Goal: Entertainment & Leisure: Consume media (video, audio)

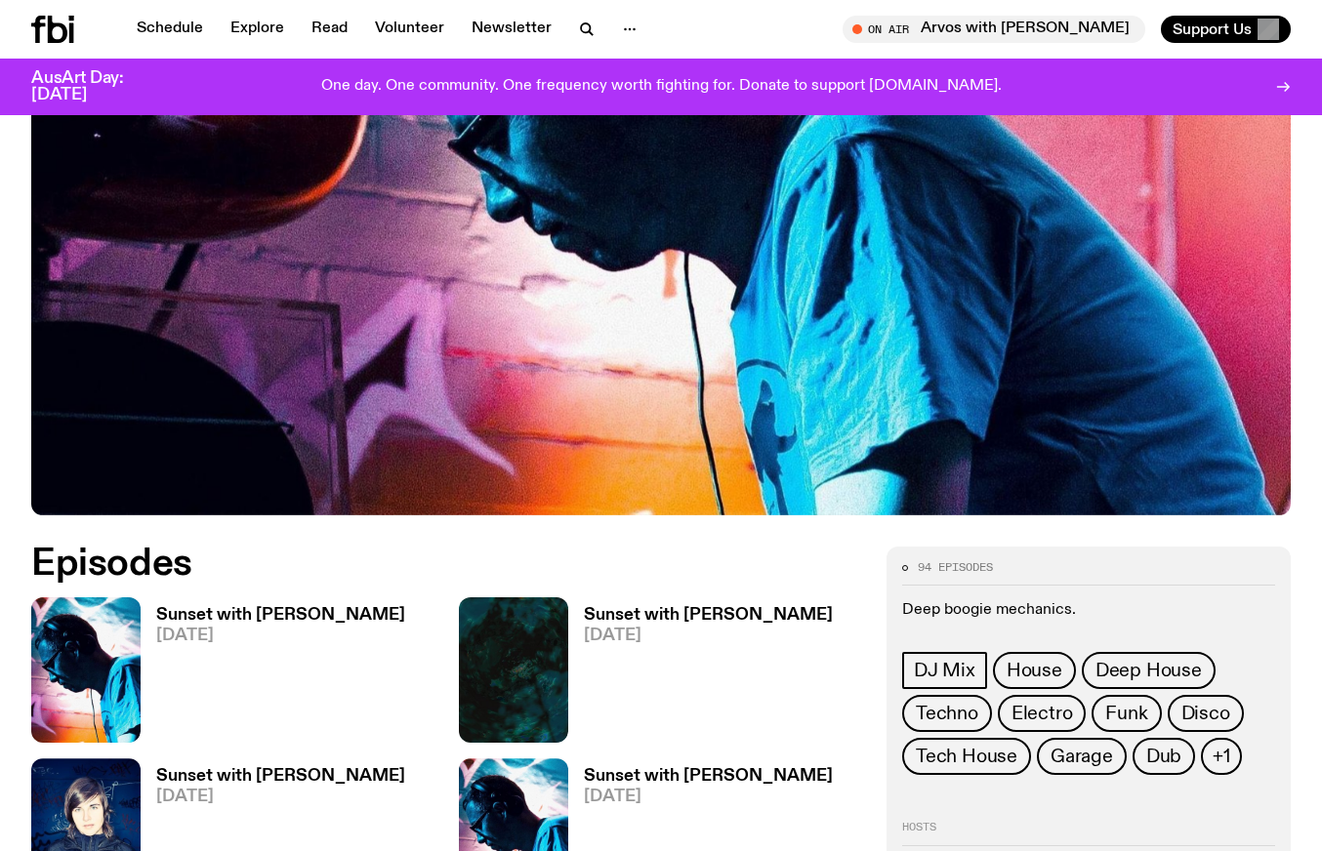
scroll to position [849, 0]
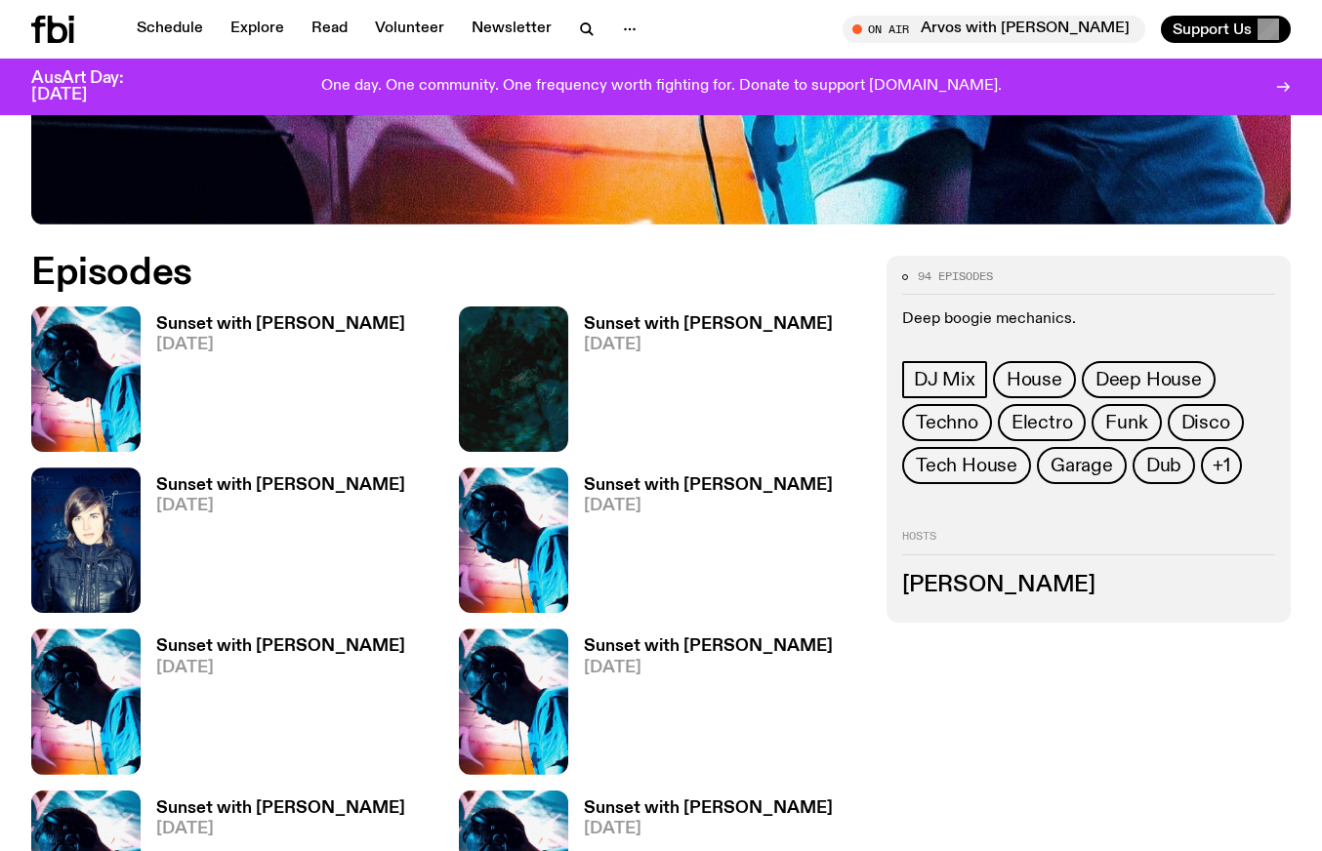
click at [285, 316] on h3 "Sunset with [PERSON_NAME]" at bounding box center [280, 324] width 249 height 17
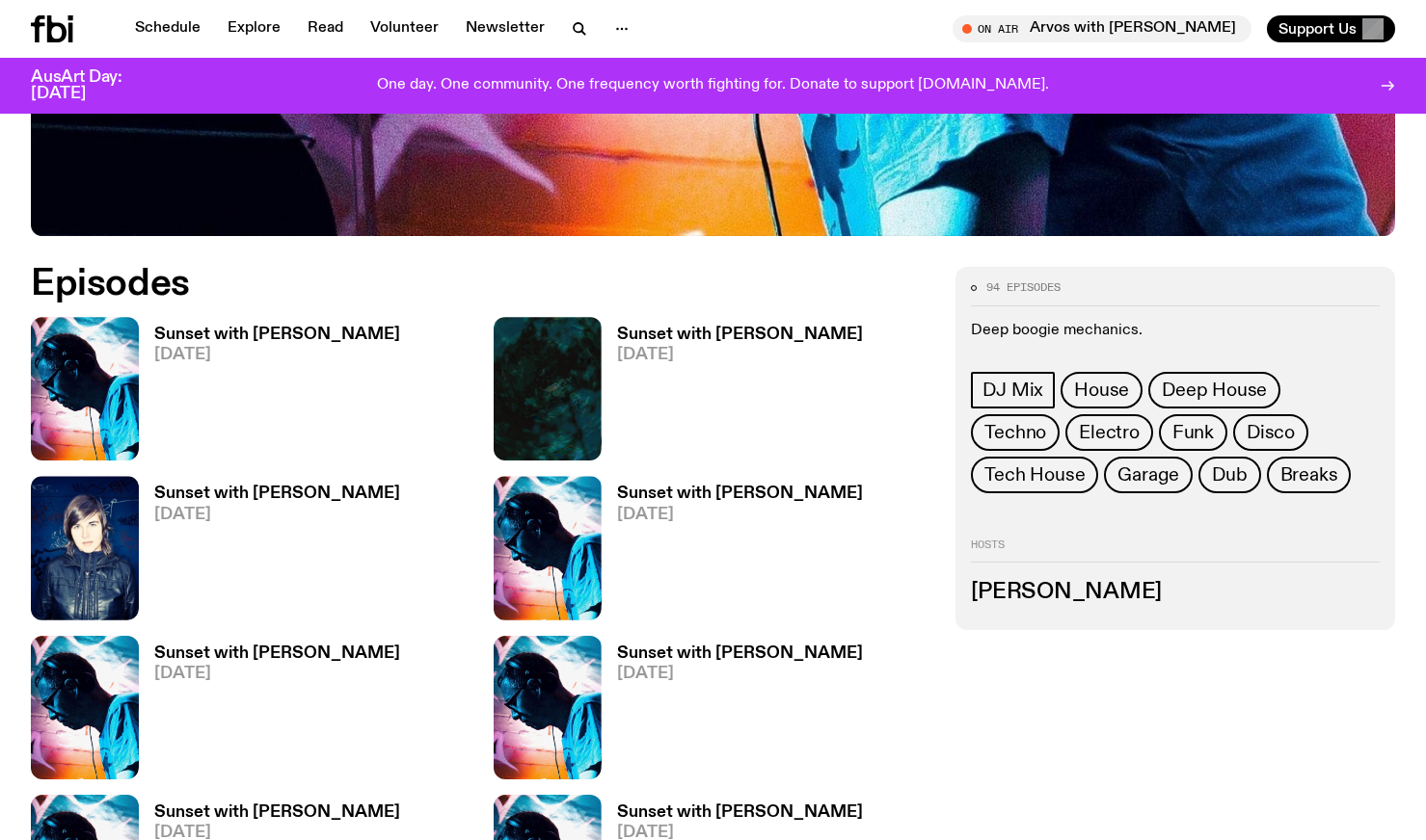
scroll to position [789, 0]
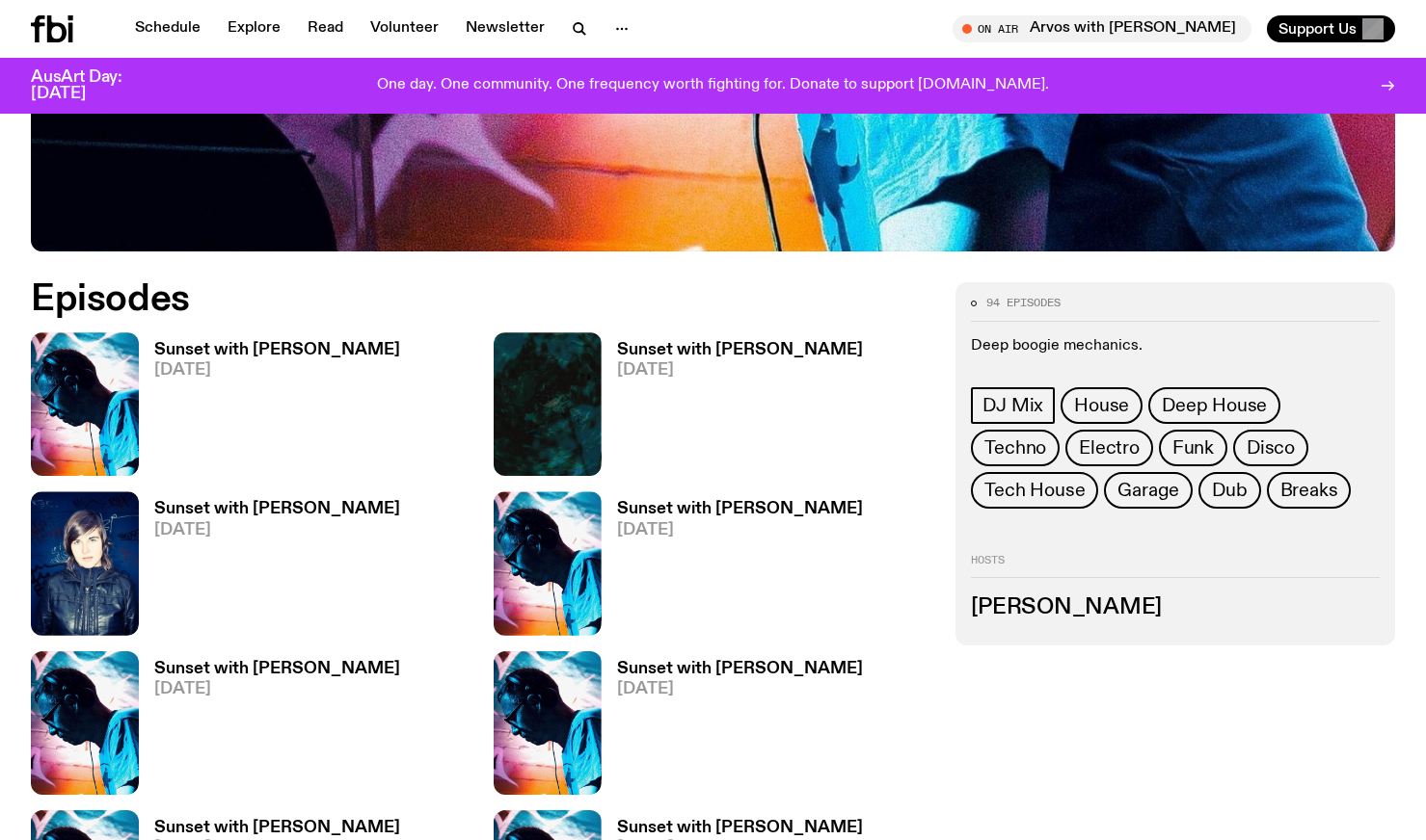
click at [311, 336] on div "Sunset with [PERSON_NAME] [DATE]" at bounding box center [270, 404] width 262 height 143
click at [309, 344] on h3 "Sunset with [PERSON_NAME]" at bounding box center [277, 350] width 246 height 17
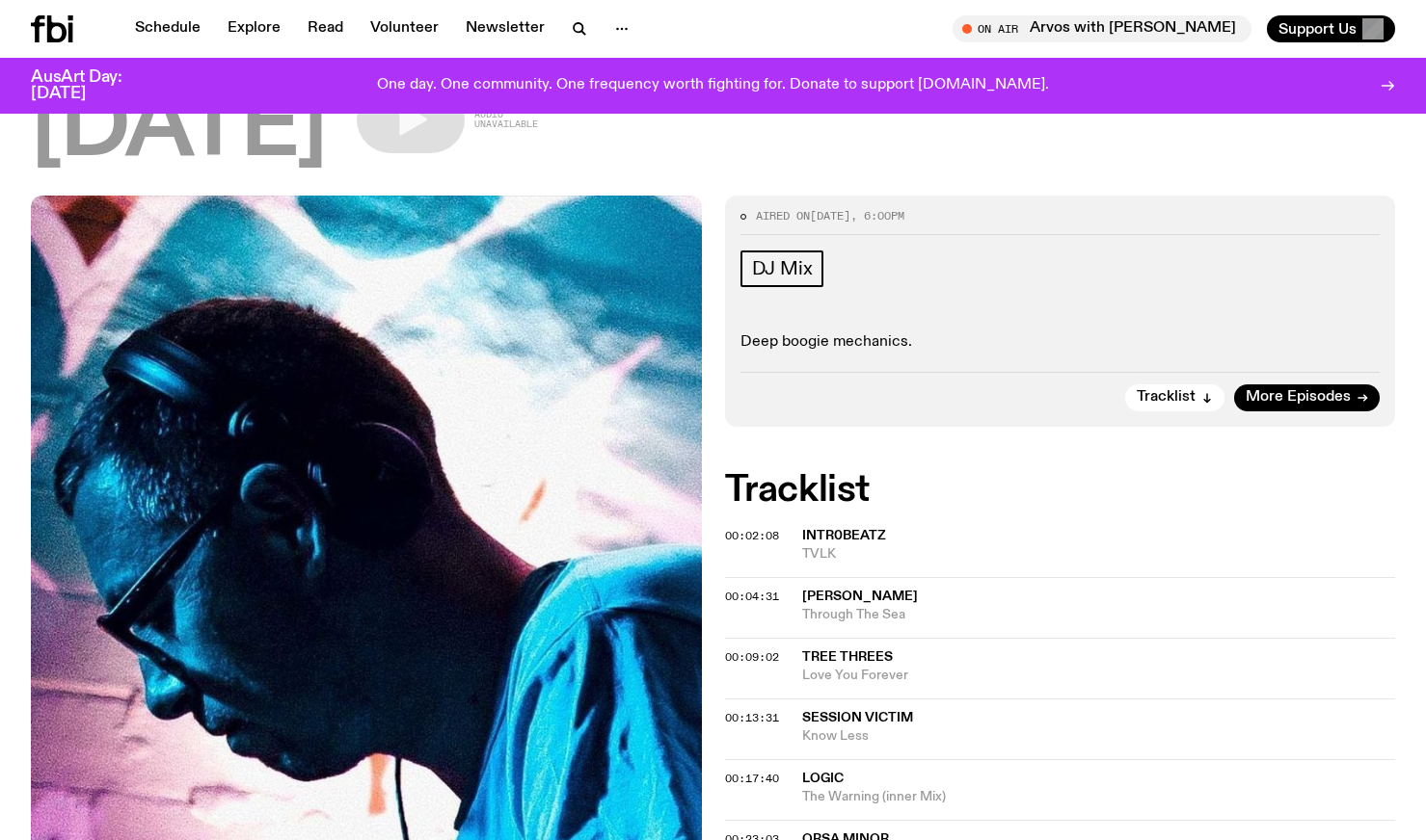
scroll to position [177, 0]
